Goal: Book appointment/travel/reservation

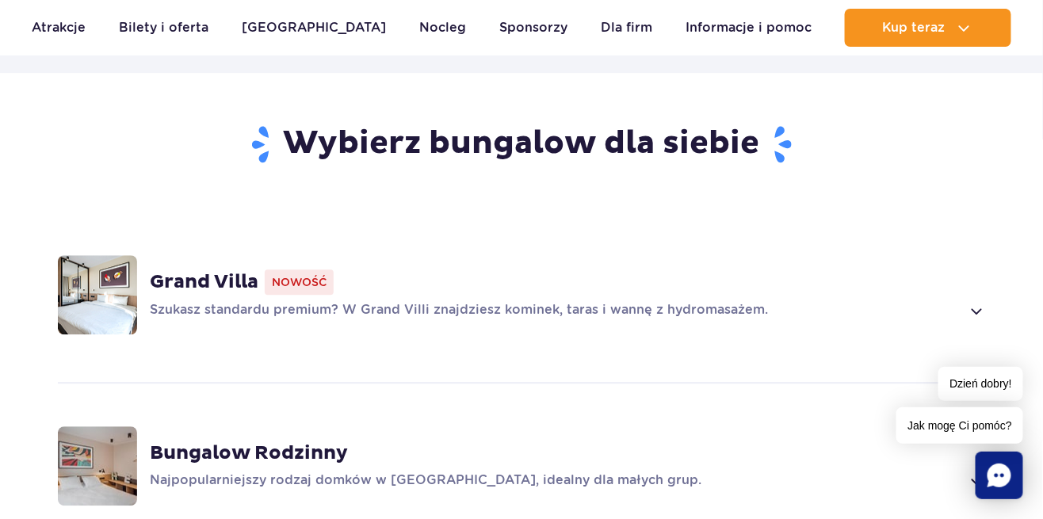
scroll to position [1076, 0]
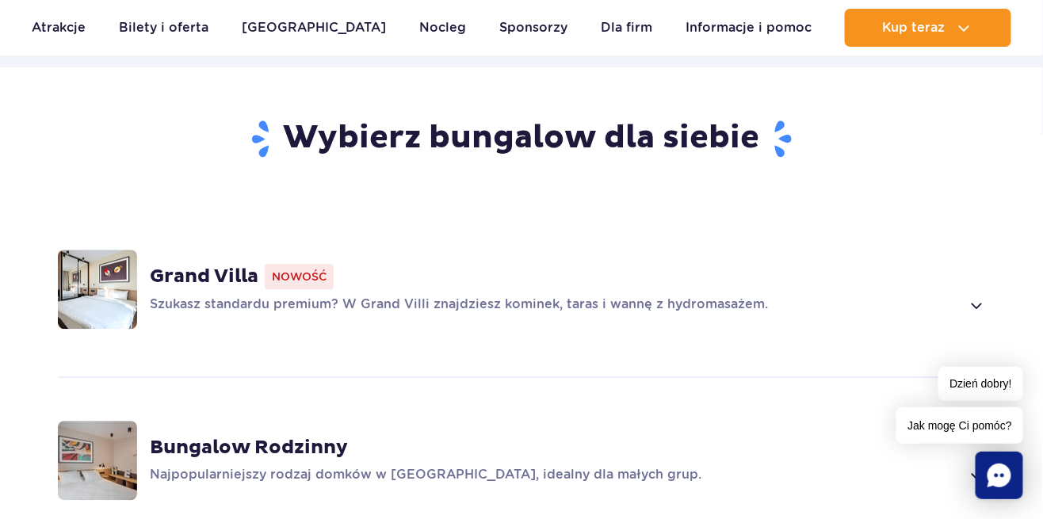
click at [431, 466] on p "Najpopularniejszy rodzaj domków w [GEOGRAPHIC_DATA], idealny dla małych grup." at bounding box center [555, 475] width 811 height 19
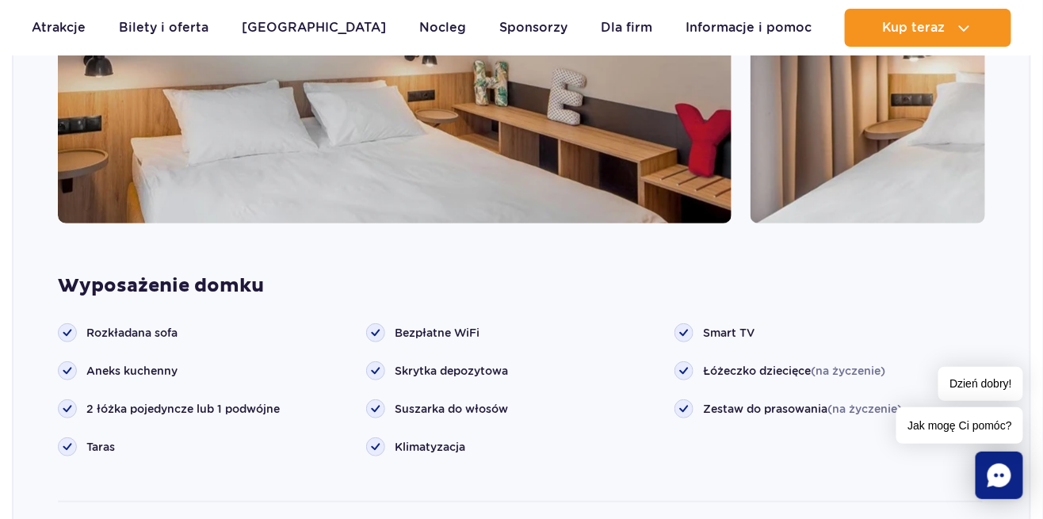
scroll to position [1828, 0]
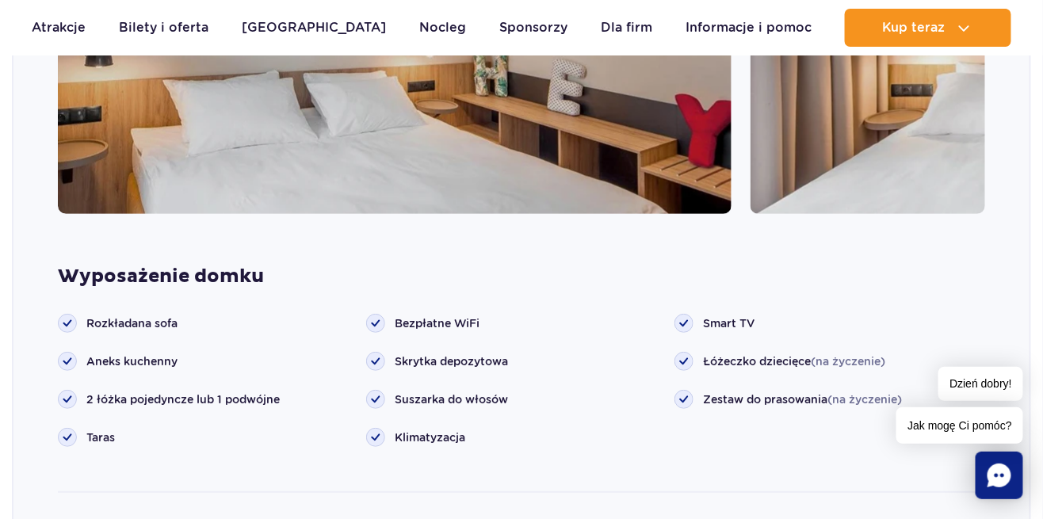
scroll to position [1862, 0]
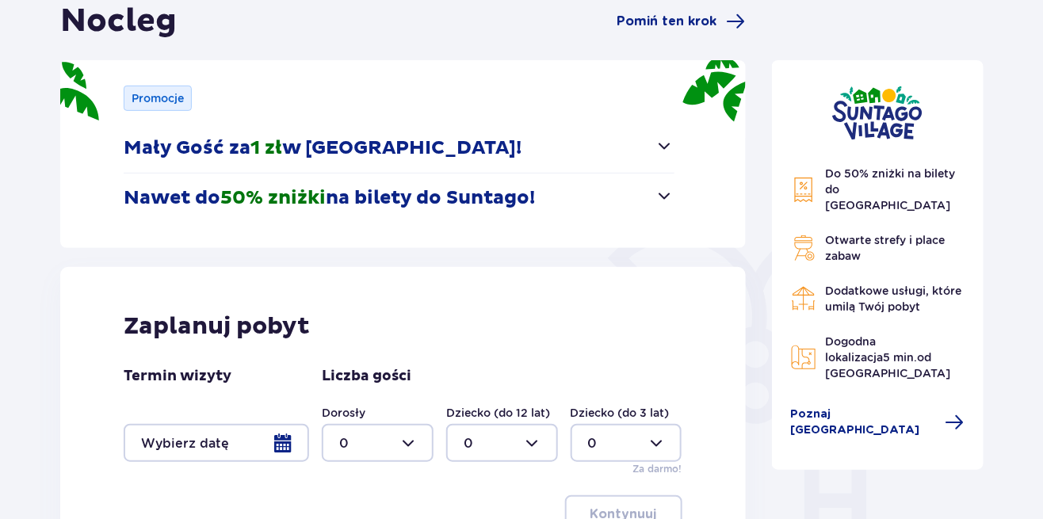
scroll to position [178, 0]
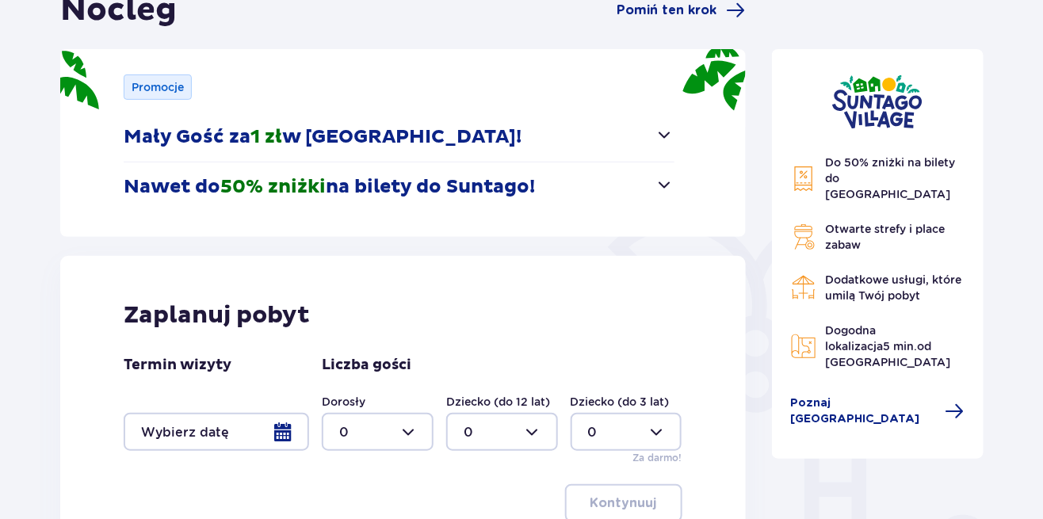
click at [401, 430] on div at bounding box center [378, 432] width 112 height 38
click at [346, 369] on p "4" at bounding box center [343, 374] width 9 height 17
type input "4"
click at [285, 431] on div at bounding box center [217, 432] width 186 height 38
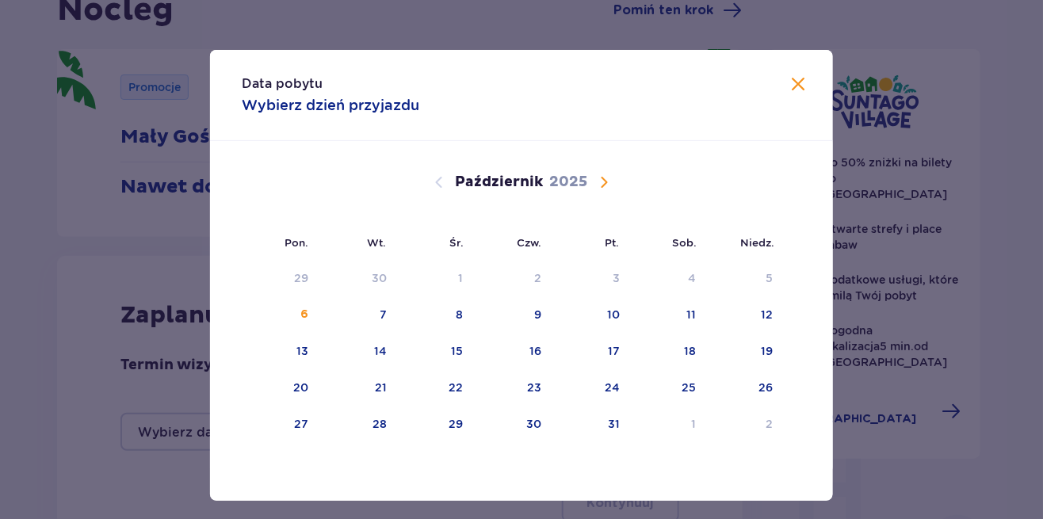
click at [767, 323] on div "12" at bounding box center [767, 315] width 12 height 16
click at [301, 369] on div "13" at bounding box center [281, 352] width 78 height 35
type input "12.10.25 - 13.10.25"
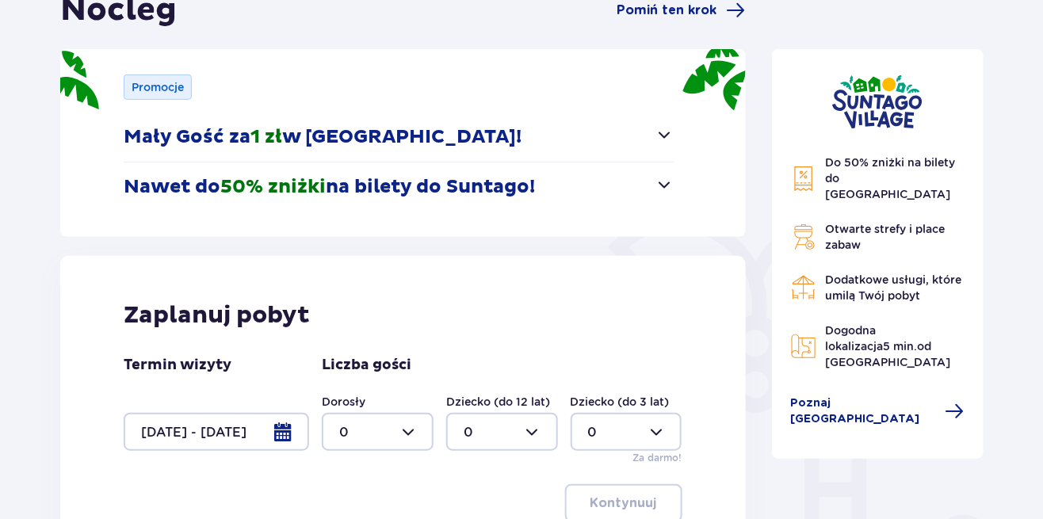
click at [405, 450] on div at bounding box center [378, 432] width 112 height 38
click at [343, 369] on p "4" at bounding box center [343, 368] width 9 height 17
type input "4"
click at [628, 507] on p "Kontynuuj" at bounding box center [624, 503] width 67 height 17
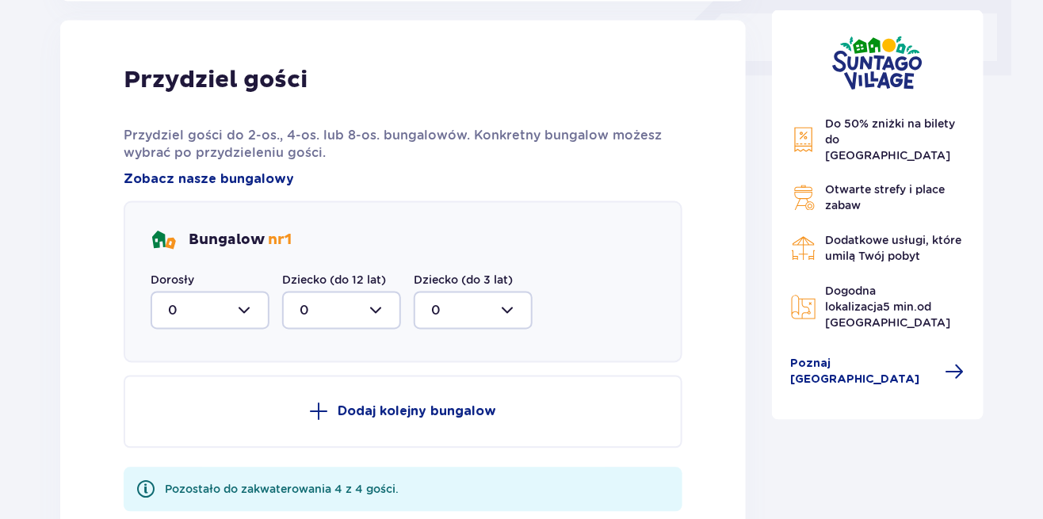
scroll to position [743, 0]
click at [239, 312] on div at bounding box center [210, 311] width 119 height 38
click at [173, 464] on p "4" at bounding box center [172, 465] width 9 height 17
type input "4"
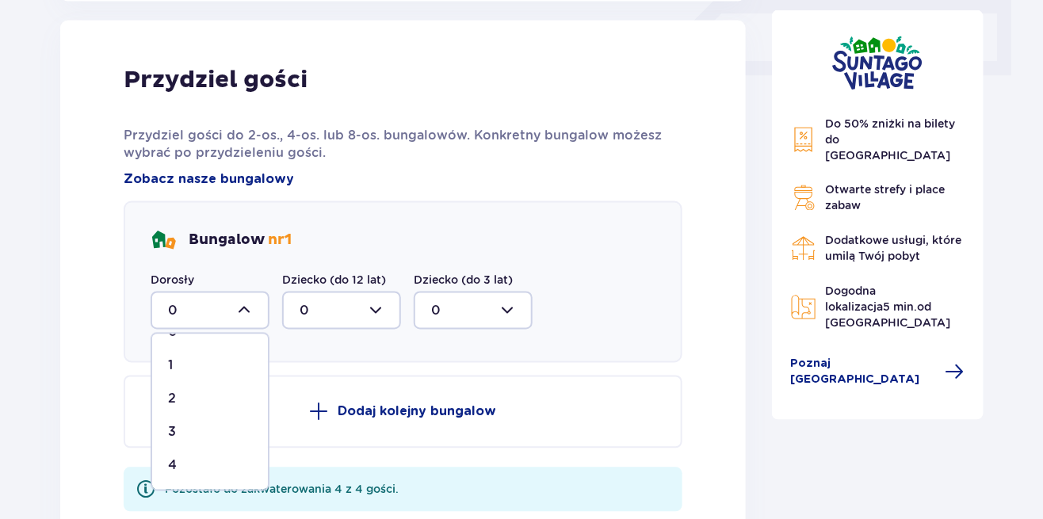
scroll to position [699, 0]
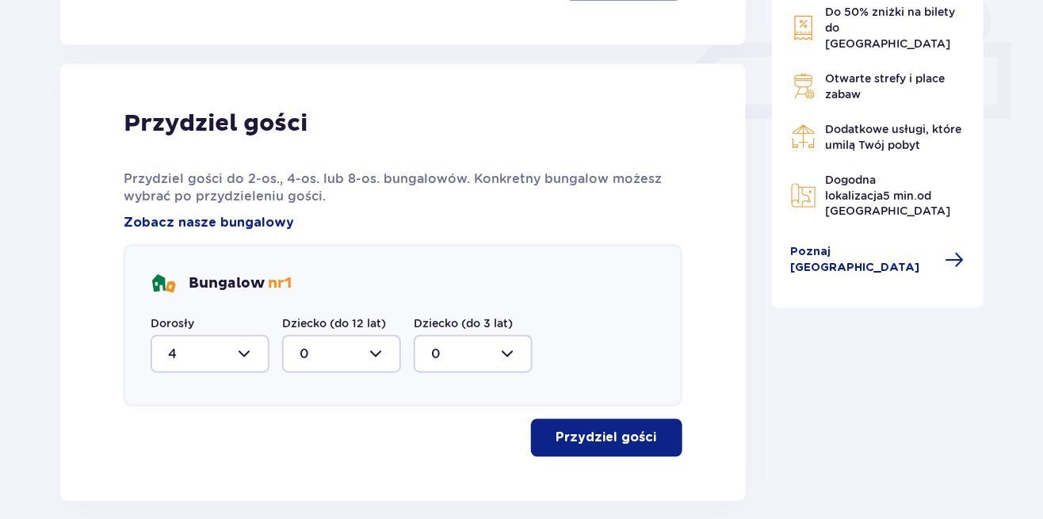
click at [610, 445] on p "Przydziel gości" at bounding box center [607, 438] width 101 height 17
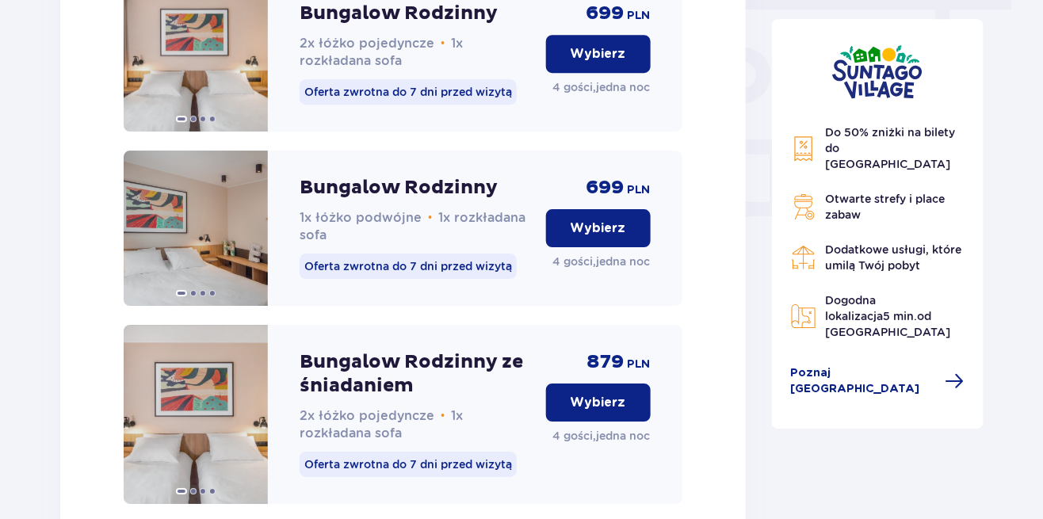
scroll to position [1450, 0]
